Goal: Task Accomplishment & Management: Complete application form

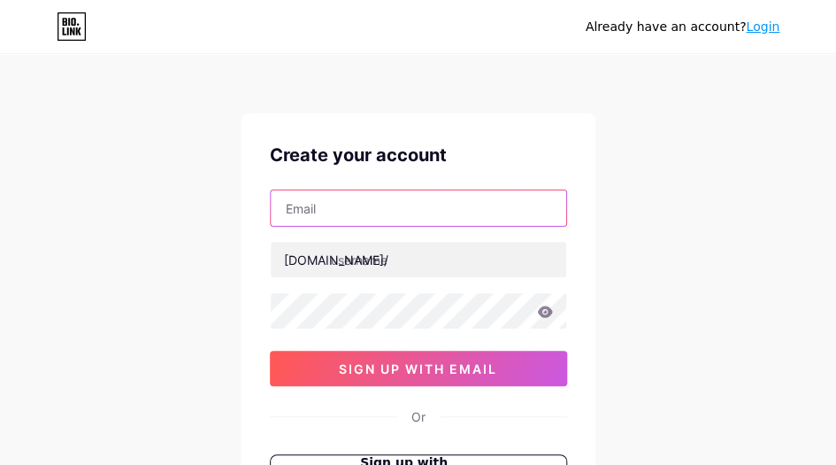
click at [373, 223] on input "text" at bounding box center [419, 207] width 296 height 35
paste input "[EMAIL_ADDRESS][DOMAIN_NAME]"
type input "[EMAIL_ADDRESS][DOMAIN_NAME]"
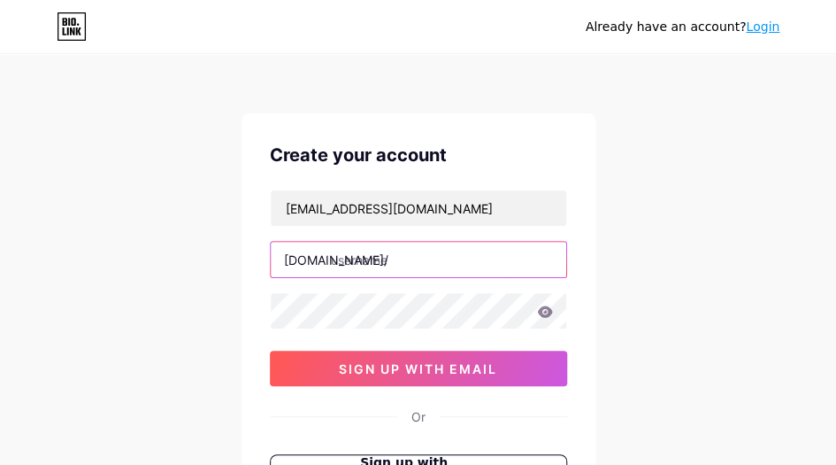
click at [390, 253] on input "text" at bounding box center [419, 259] width 296 height 35
paste input "metaperformance"
type input "metaperformance"
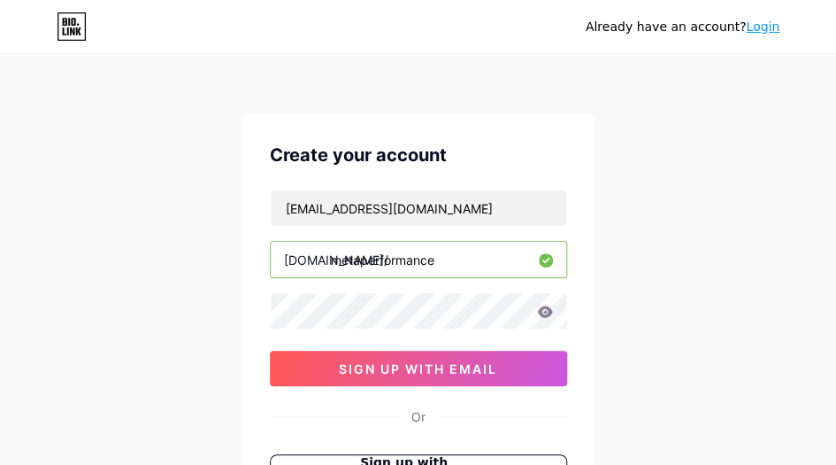
click at [649, 303] on div "Already have an account? Login Create your account [EMAIL_ADDRESS][DOMAIN_NAME]…" at bounding box center [418, 338] width 836 height 677
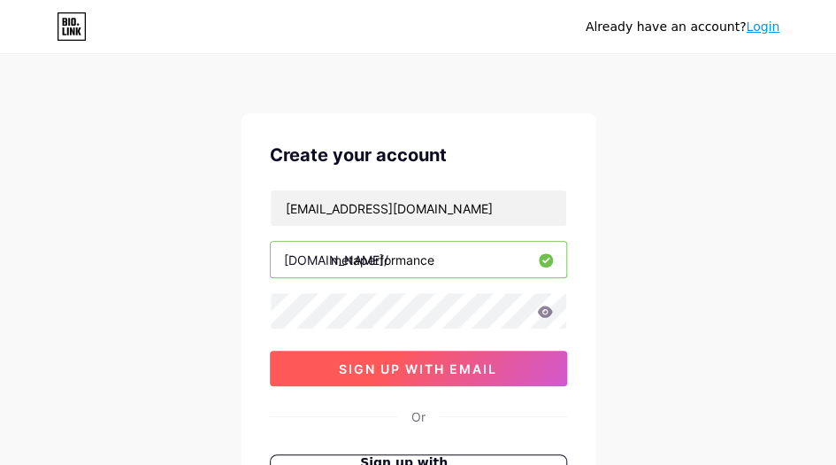
click at [426, 363] on span "sign up with email" at bounding box center [418, 368] width 158 height 15
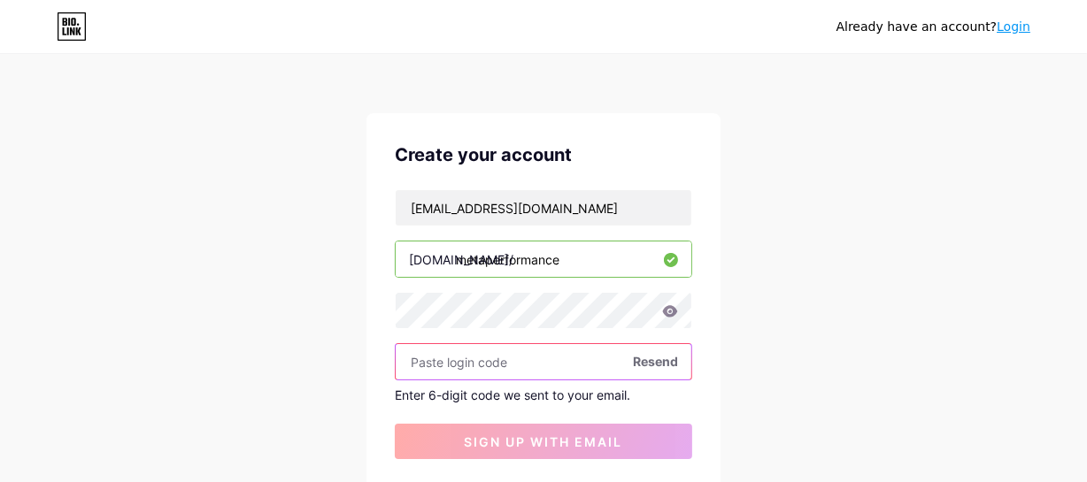
paste input "618656"
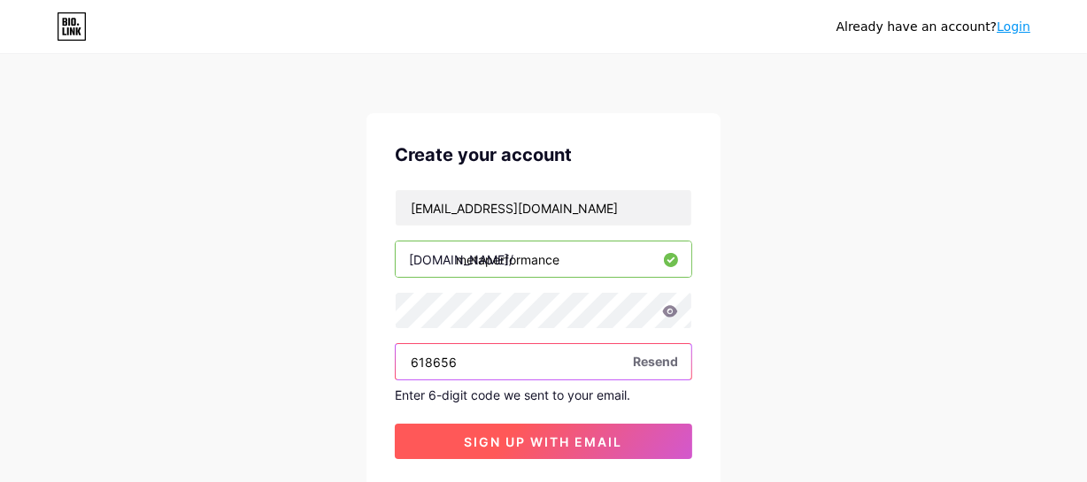
type input "618656"
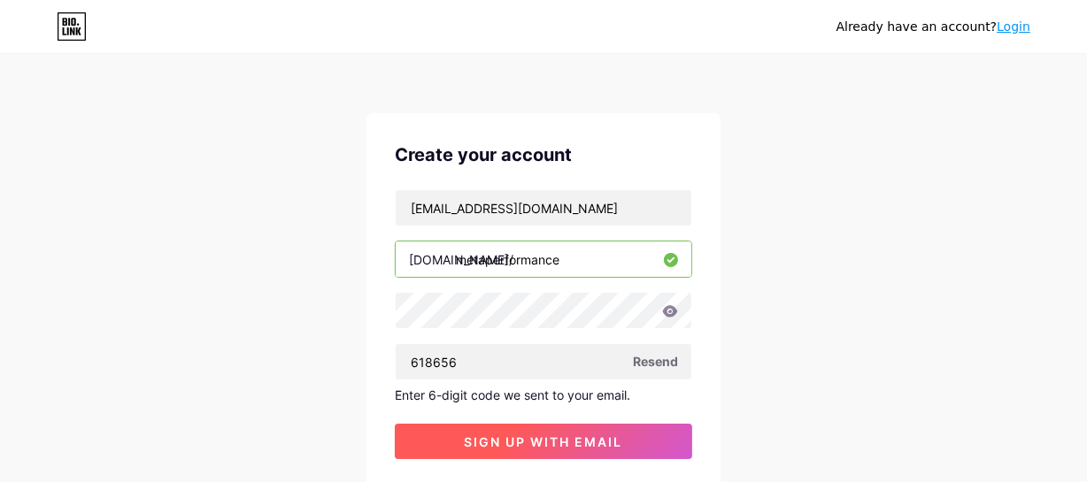
click at [526, 431] on button "sign up with email" at bounding box center [543, 441] width 297 height 35
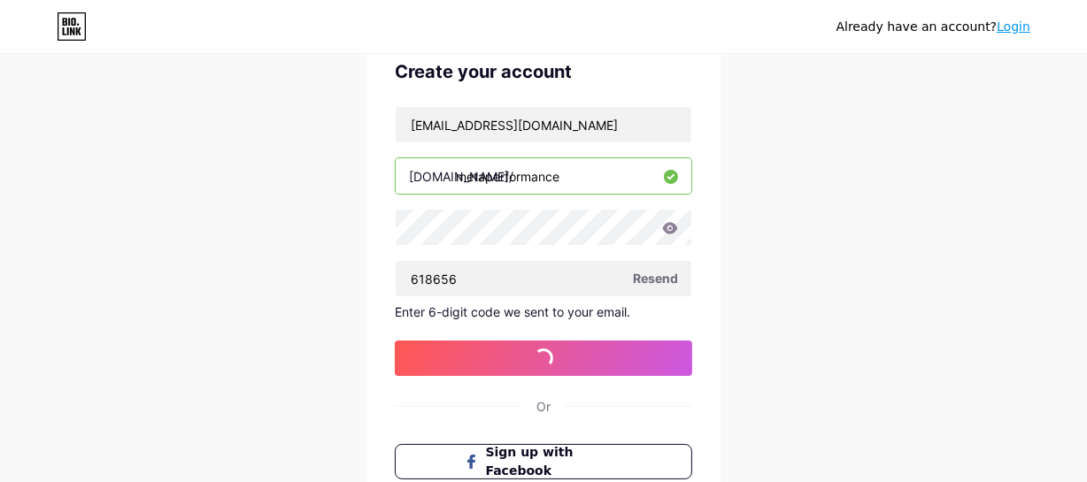
scroll to position [160, 0]
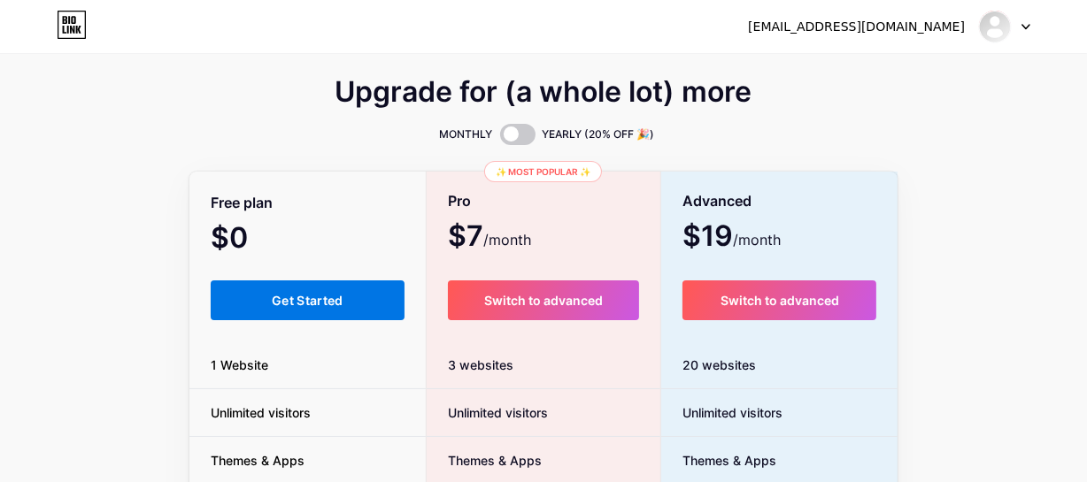
click at [357, 310] on button "Get Started" at bounding box center [308, 300] width 194 height 40
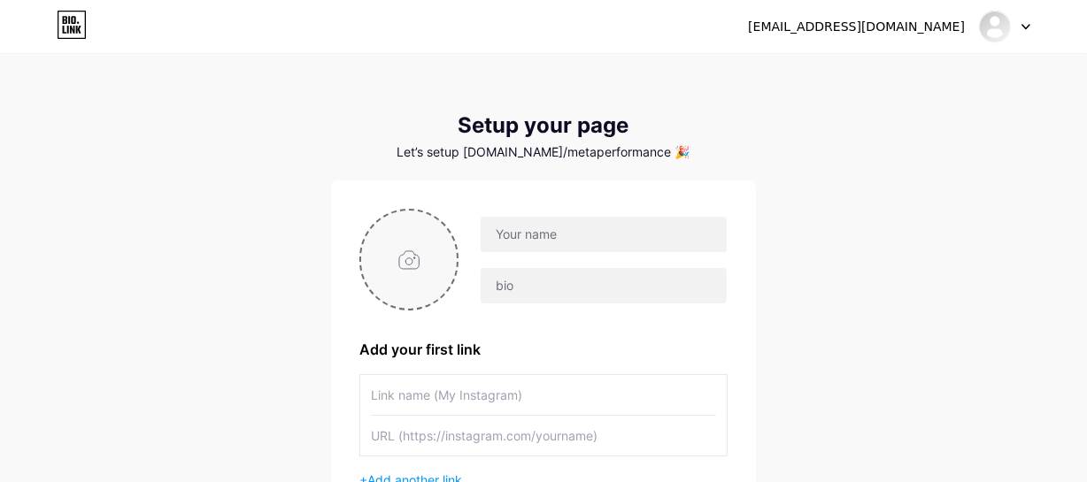
click at [419, 266] on input "file" at bounding box center [409, 260] width 96 height 98
type input "C:\fakepath\jpg.jpg"
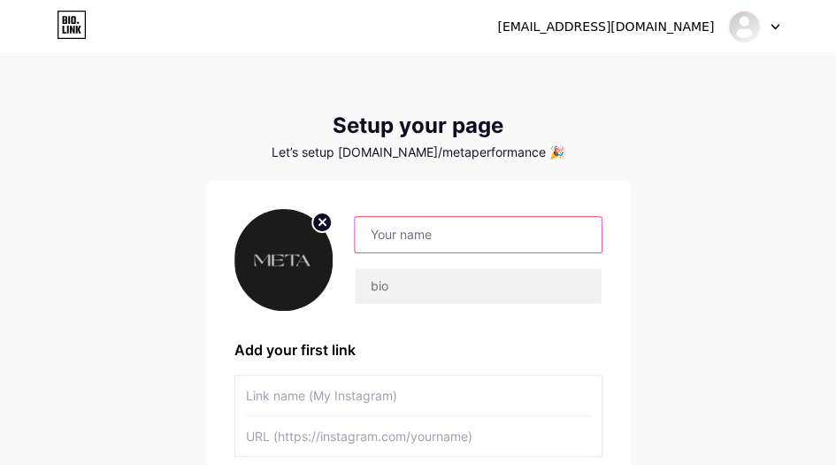
click at [519, 245] on input "text" at bounding box center [478, 234] width 246 height 35
paste input "Meta Performance"
type input "Meta Performance"
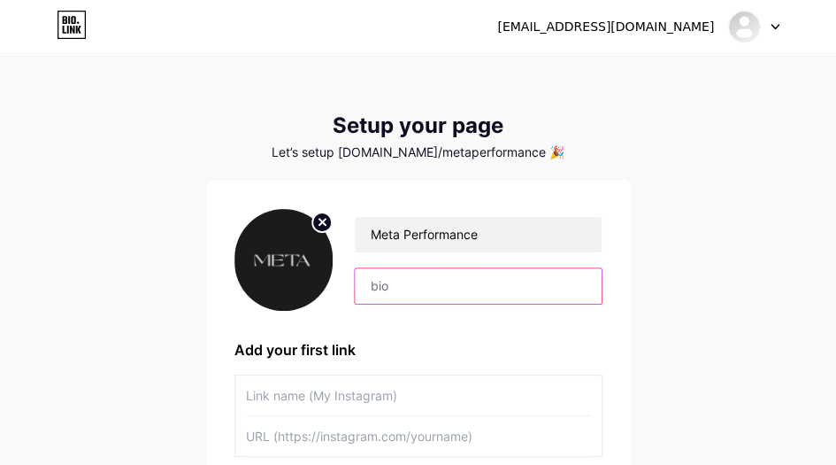
click at [530, 296] on input "text" at bounding box center [478, 285] width 246 height 35
paste input "META Performance is a personal training gym in [GEOGRAPHIC_DATA] that offers va…"
type input "META Performance is a personal training gym in [GEOGRAPHIC_DATA] that offers va…"
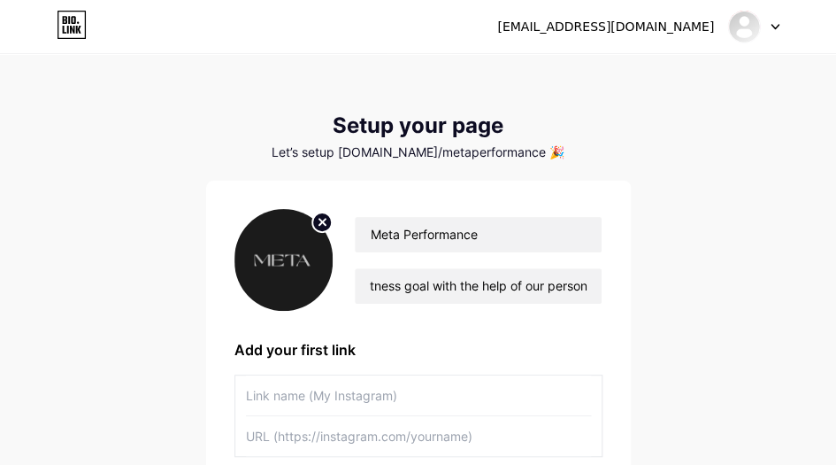
scroll to position [0, 0]
click at [347, 405] on input "text" at bounding box center [418, 395] width 345 height 40
paste input "Personal Training Gym [GEOGRAPHIC_DATA]"
type input "Personal Training Gym [GEOGRAPHIC_DATA]"
click at [341, 449] on input "text" at bounding box center [418, 436] width 345 height 40
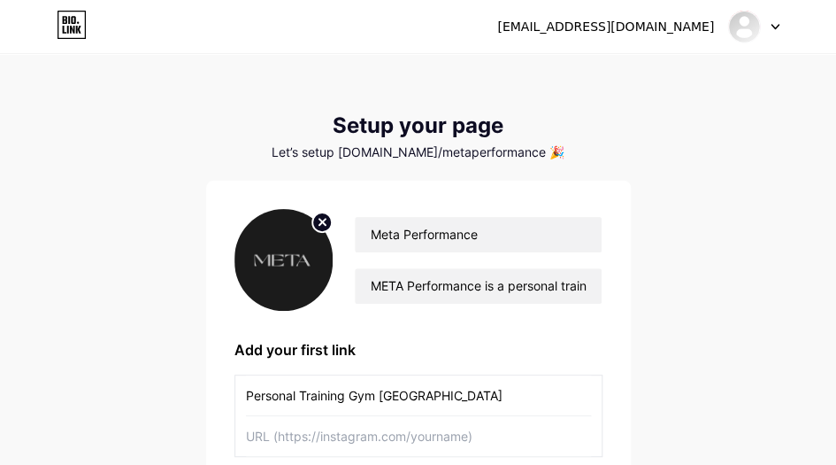
paste input "[URL][DOMAIN_NAME]"
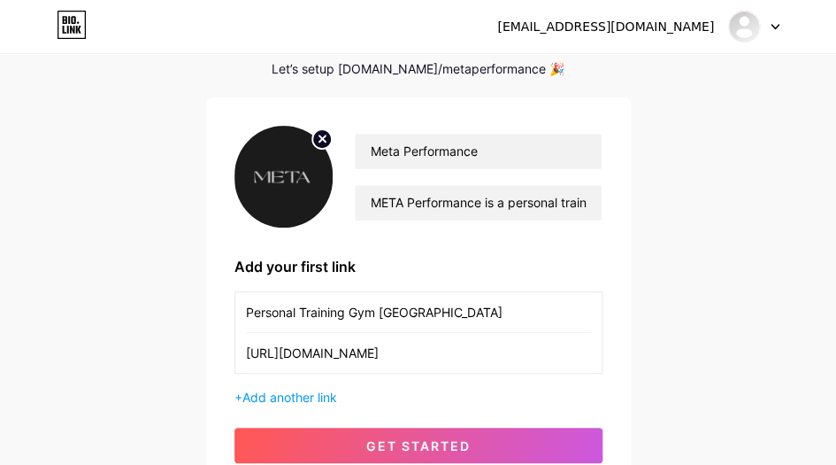
scroll to position [236, 0]
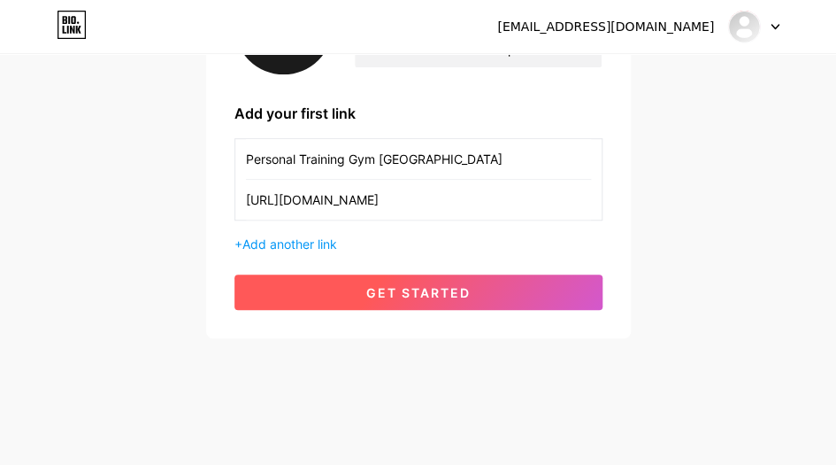
type input "[URL][DOMAIN_NAME]"
click at [424, 293] on span "get started" at bounding box center [418, 292] width 104 height 15
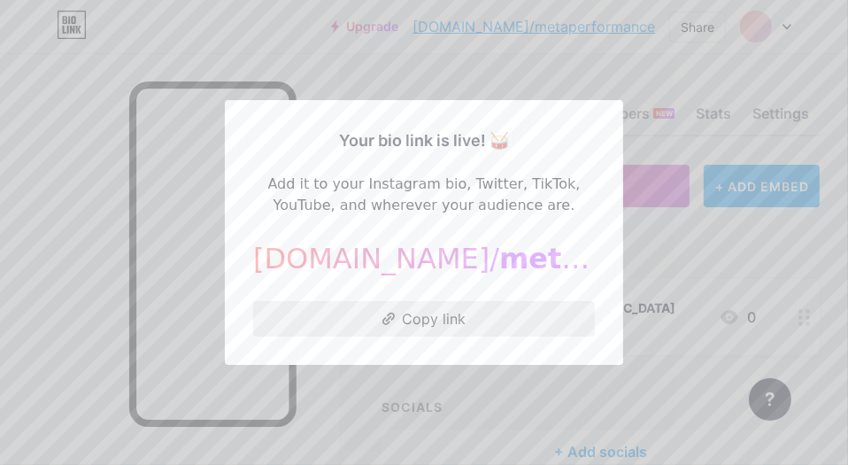
click at [433, 319] on button "Copy link" at bounding box center [424, 318] width 342 height 35
click at [583, 53] on div at bounding box center [424, 232] width 848 height 465
